Goal: Information Seeking & Learning: Find specific fact

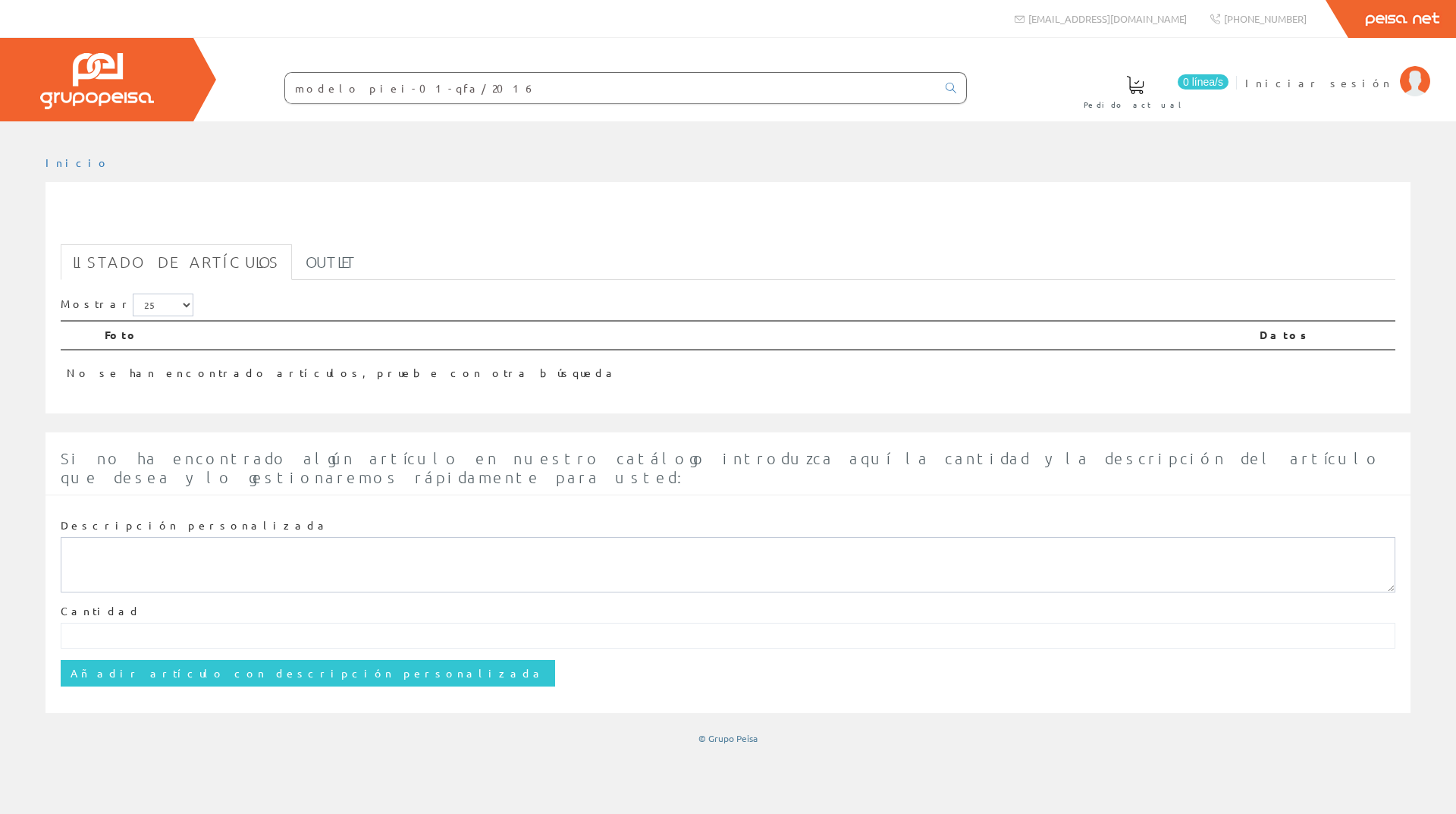
drag, startPoint x: 295, startPoint y: 85, endPoint x: 471, endPoint y: 93, distance: 176.2
click at [471, 92] on input "modelo piei-01-qfa/2016" at bounding box center [610, 87] width 651 height 30
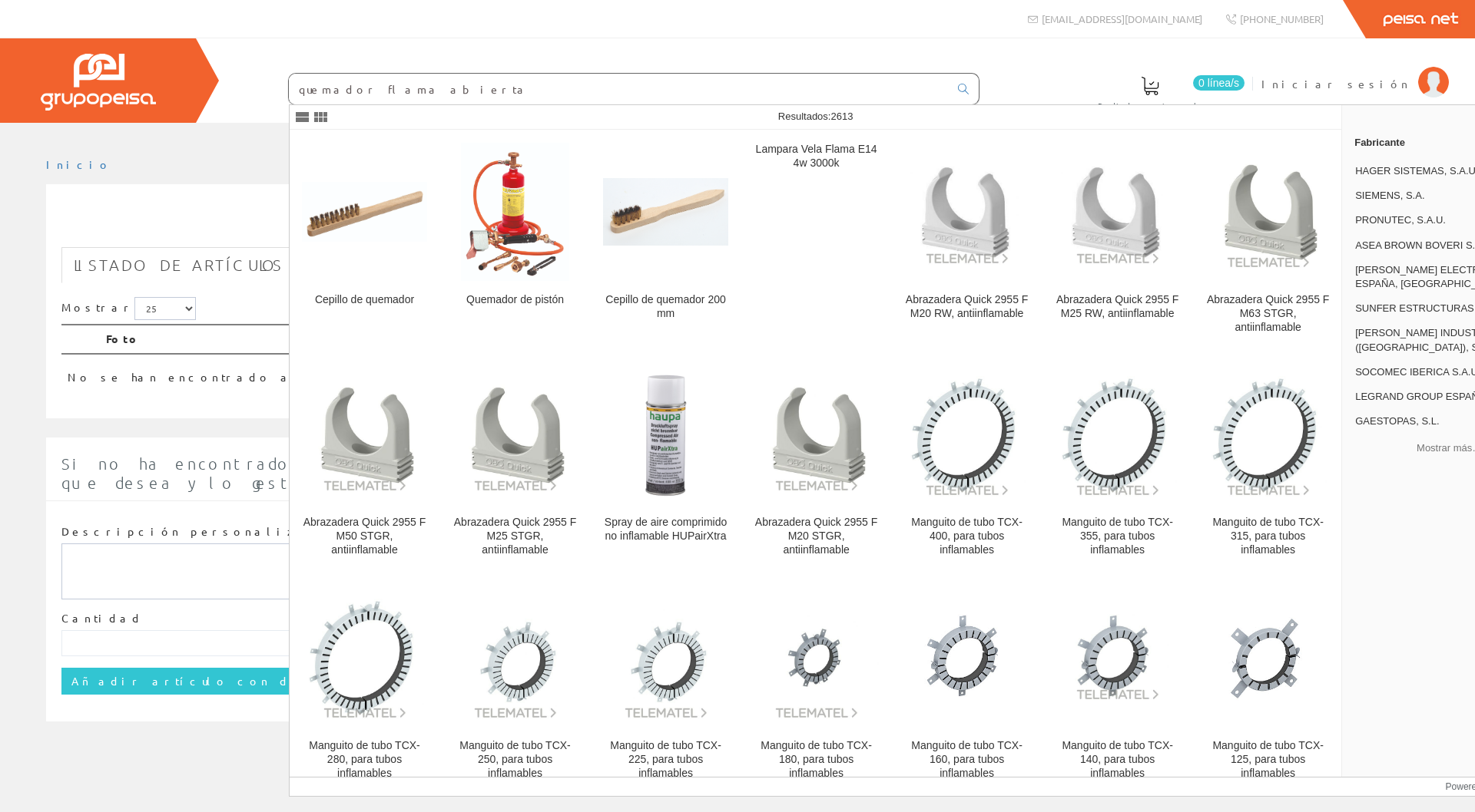
type input "quemador flama abierta"
